Goal: Task Accomplishment & Management: Understand process/instructions

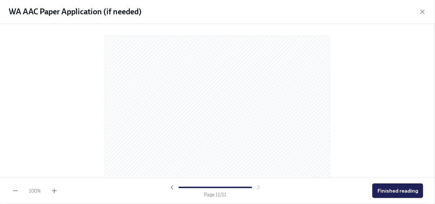
scroll to position [2975, 0]
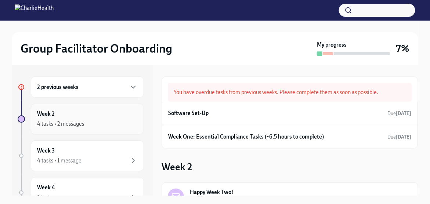
click at [70, 122] on div "4 tasks • 2 messages" at bounding box center [60, 123] width 47 height 7
click at [43, 113] on h6 "Week 2" at bounding box center [46, 114] width 18 height 8
click at [355, 118] on div "Software Set-Up Due [DATE]" at bounding box center [289, 113] width 243 height 11
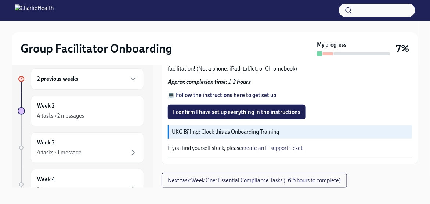
scroll to position [12, 0]
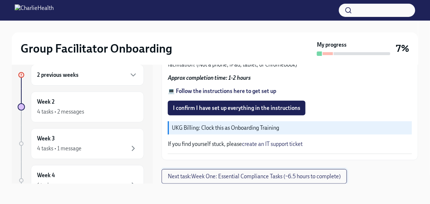
click at [270, 177] on span "Next task : Week One: Essential Compliance Tasks (~6.5 hours to complete)" at bounding box center [254, 176] width 173 height 7
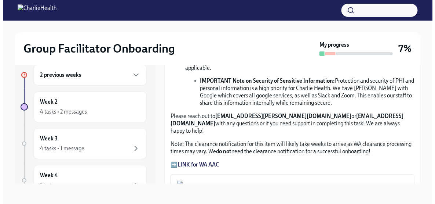
scroll to position [551, 0]
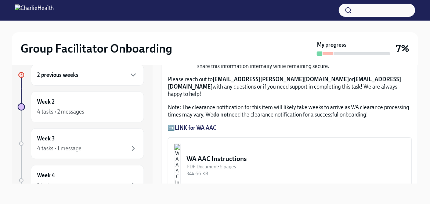
click at [181, 144] on img "button" at bounding box center [177, 166] width 7 height 44
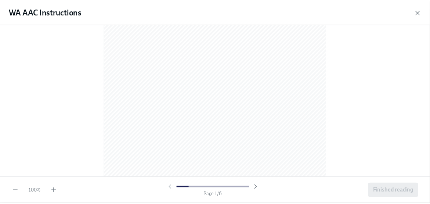
scroll to position [0, 0]
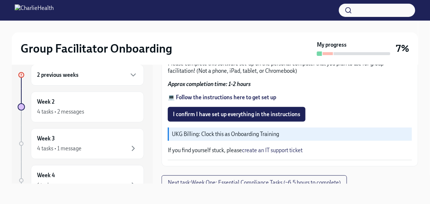
scroll to position [278, 0]
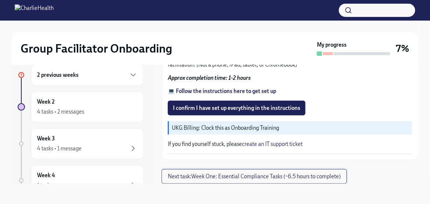
click at [258, 177] on span "Next task : Week One: Essential Compliance Tasks (~6.5 hours to complete)" at bounding box center [254, 176] width 173 height 7
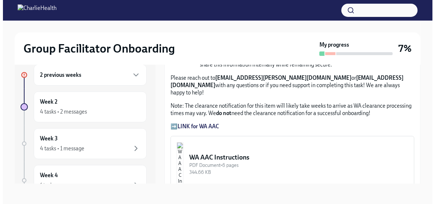
scroll to position [514, 0]
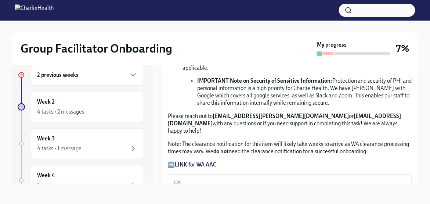
click at [197, 161] on strong "LINK for WA AAC" at bounding box center [195, 164] width 41 height 7
click at [181, 180] on img "button" at bounding box center [177, 202] width 7 height 44
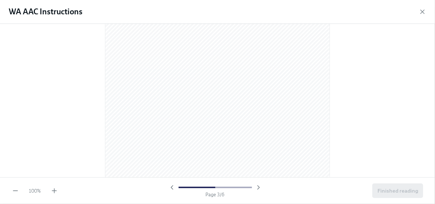
scroll to position [697, 0]
